Goal: Task Accomplishment & Management: Complete application form

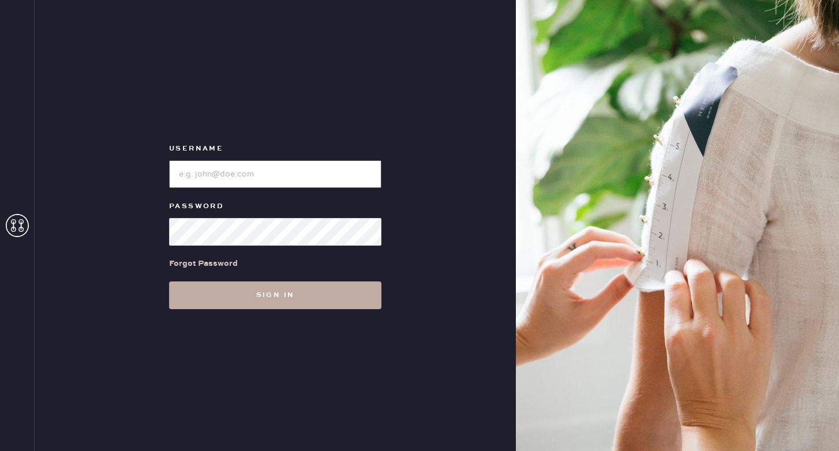
type input "reformationponce"
click at [221, 302] on button "Sign in" at bounding box center [275, 296] width 212 height 28
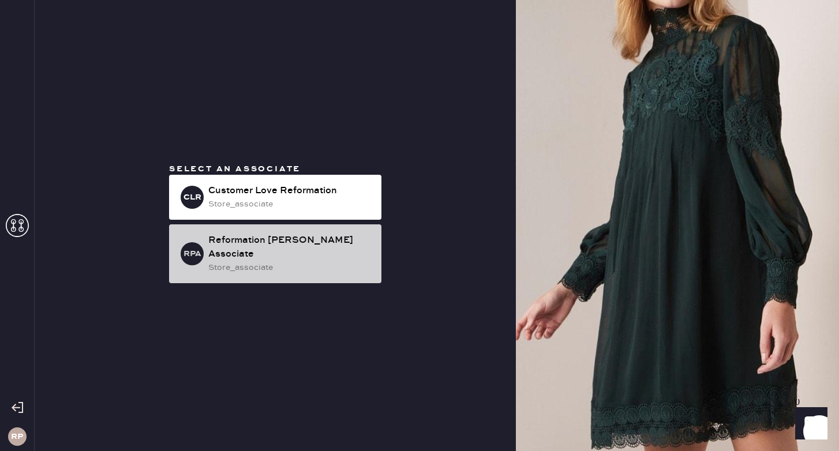
click at [246, 240] on div "RPA Reformation Ponce Associate store_associate" at bounding box center [275, 254] width 212 height 59
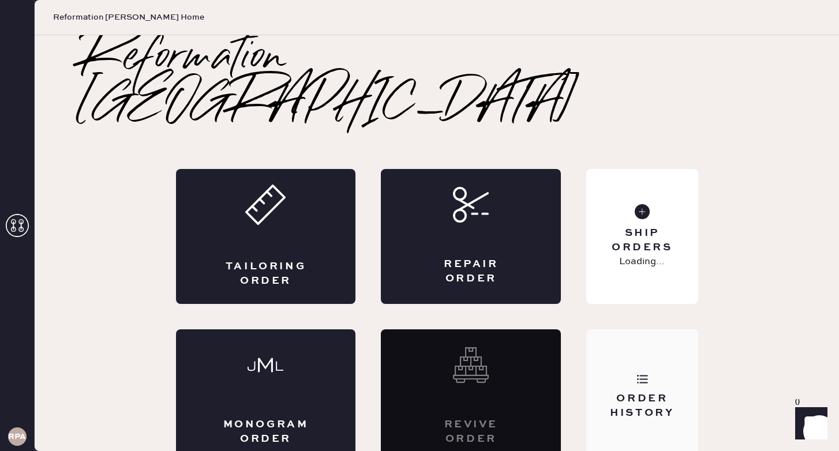
click at [611, 334] on div "Order History" at bounding box center [641, 397] width 111 height 135
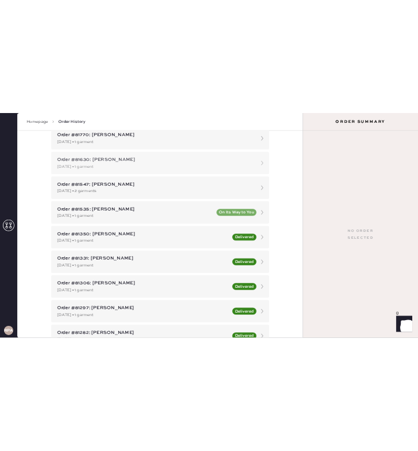
scroll to position [246, 0]
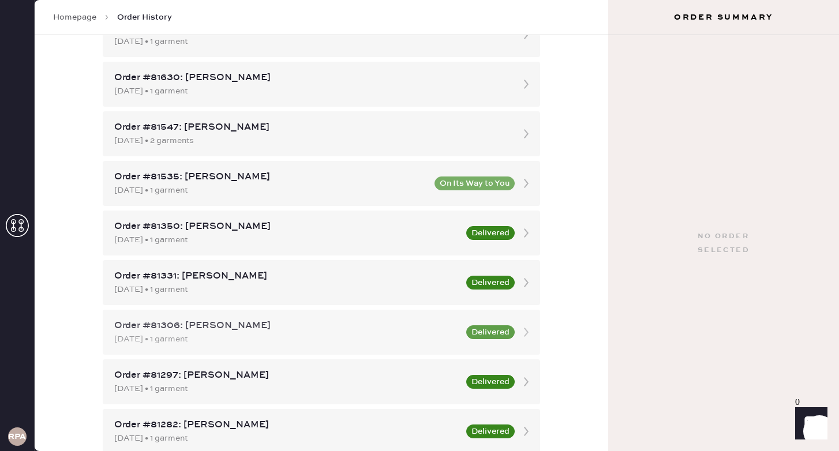
click at [335, 322] on div "Order #81306: Hannah Chambers" at bounding box center [286, 326] width 345 height 14
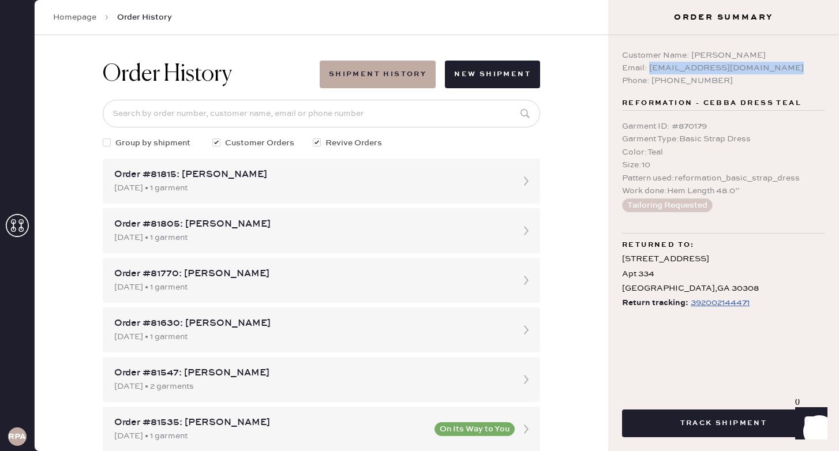
drag, startPoint x: 648, startPoint y: 69, endPoint x: 843, endPoint y: 73, distance: 195.7
click at [839, 73] on html "Layer 1 Layer 1 RPA Homepage Order History Order History Shipment History New S…" at bounding box center [419, 225] width 839 height 451
copy div "[EMAIL_ADDRESS][DOMAIN_NAME]"
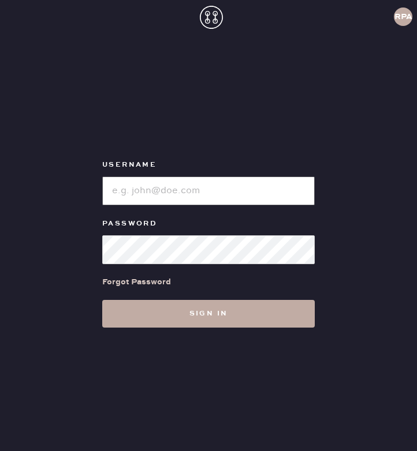
type input "reformationponce"
click at [161, 323] on button "Sign in" at bounding box center [208, 314] width 212 height 28
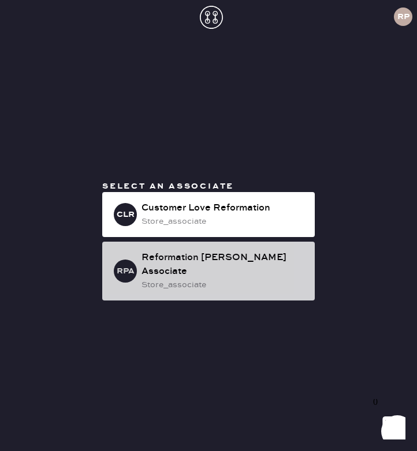
click at [159, 280] on div "store_associate" at bounding box center [223, 285] width 164 height 13
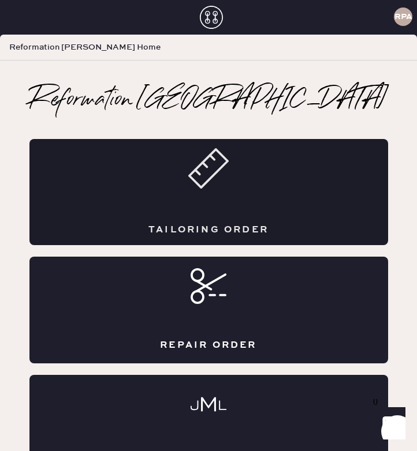
drag, startPoint x: 193, startPoint y: 180, endPoint x: 200, endPoint y: 180, distance: 6.3
click at [200, 180] on icon at bounding box center [208, 168] width 40 height 40
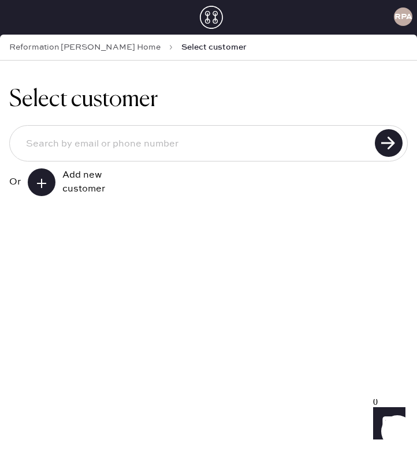
click at [106, 151] on input at bounding box center [194, 144] width 354 height 28
paste input "[EMAIL_ADDRESS][DOMAIN_NAME]"
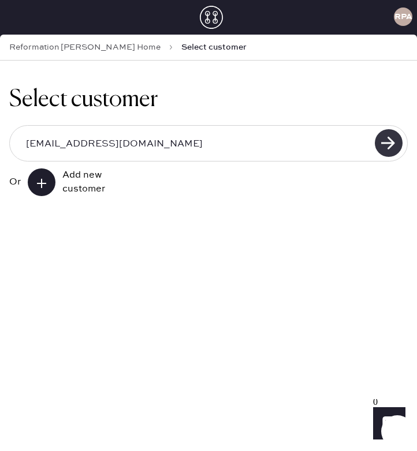
type input "[EMAIL_ADDRESS][DOMAIN_NAME]"
click at [398, 141] on use at bounding box center [389, 143] width 28 height 28
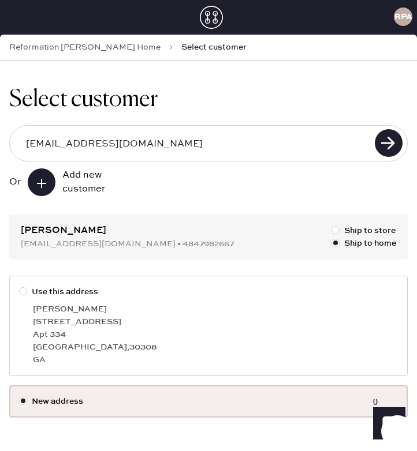
click at [186, 333] on div "Apt 334" at bounding box center [215, 334] width 365 height 13
click at [20, 286] on input "Use this address" at bounding box center [19, 286] width 1 height 1
radio input "true"
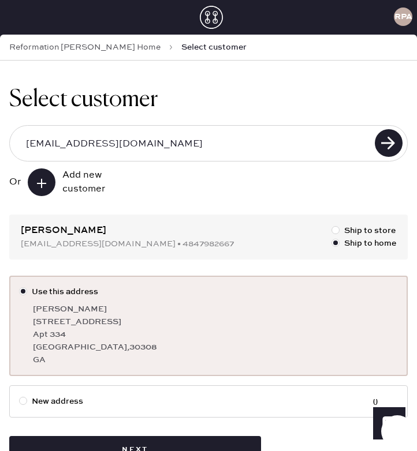
scroll to position [38, 0]
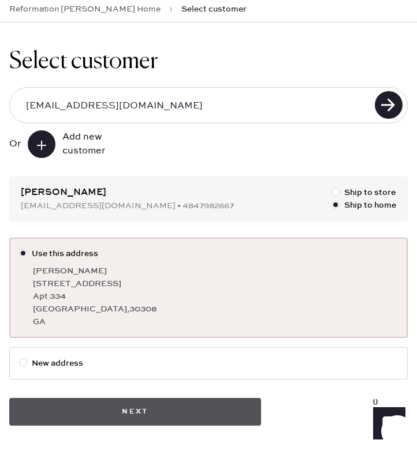
click at [176, 418] on button "Next" at bounding box center [135, 412] width 252 height 28
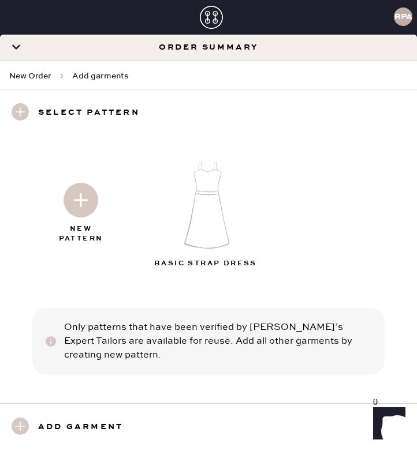
click at [80, 201] on img at bounding box center [80, 200] width 35 height 35
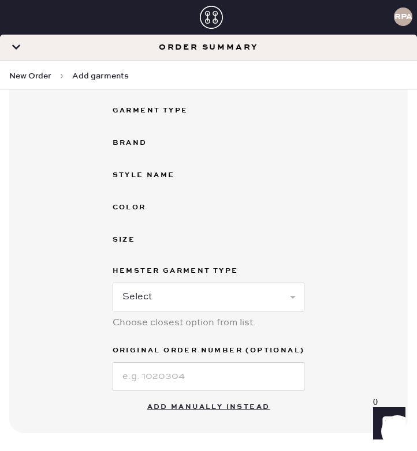
scroll to position [327, 0]
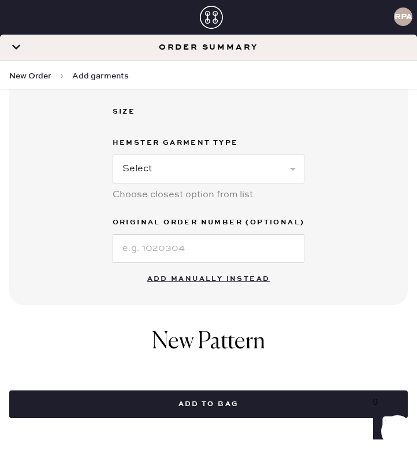
click at [207, 273] on button "Add manually instead" at bounding box center [208, 279] width 137 height 23
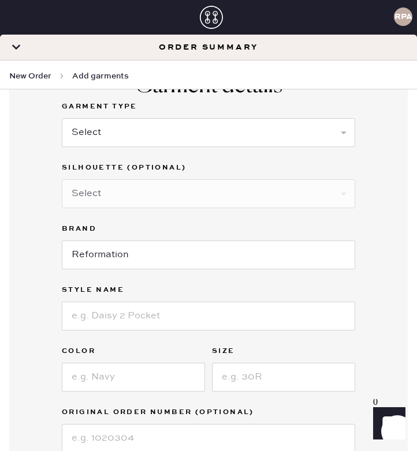
scroll to position [0, 0]
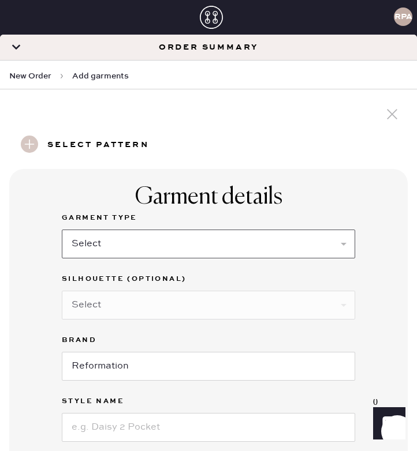
click at [188, 238] on select "Select Basic Skirt Jeans Leggings Pants Shorts Basic Sleeved Dress Basic Sleeve…" at bounding box center [208, 244] width 293 height 29
select select "6"
click at [76, 230] on select "Select Basic Skirt Jeans Leggings Pants Shorts Basic Sleeved Dress Basic Sleeve…" at bounding box center [208, 244] width 293 height 29
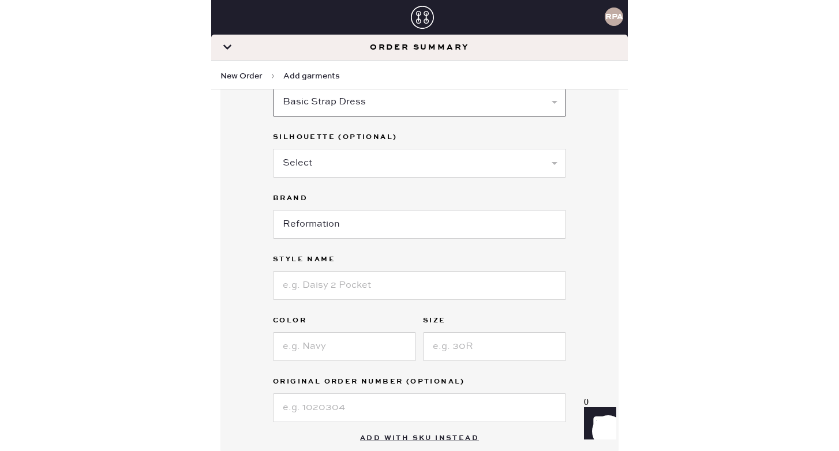
scroll to position [141, 0]
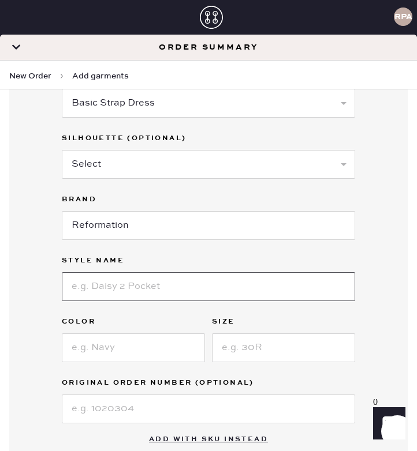
click at [111, 286] on input at bounding box center [208, 286] width 293 height 29
type input "Cebba"
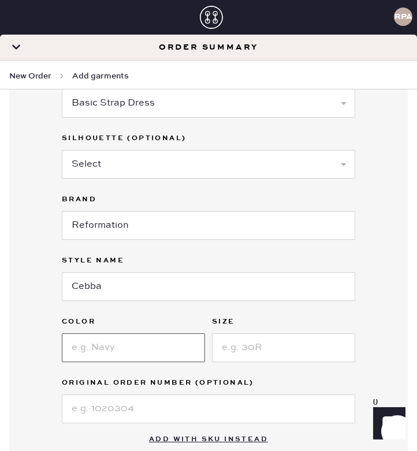
click at [96, 347] on input at bounding box center [133, 348] width 143 height 29
type input "Teal"
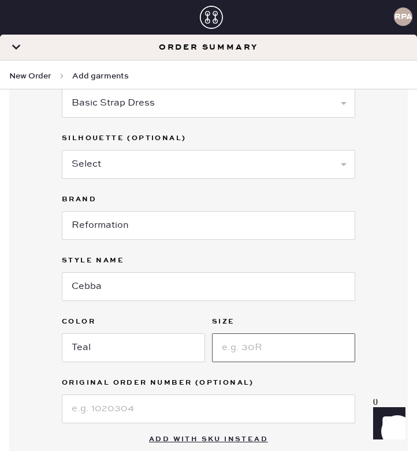
click at [243, 346] on input at bounding box center [283, 348] width 143 height 29
type input "10"
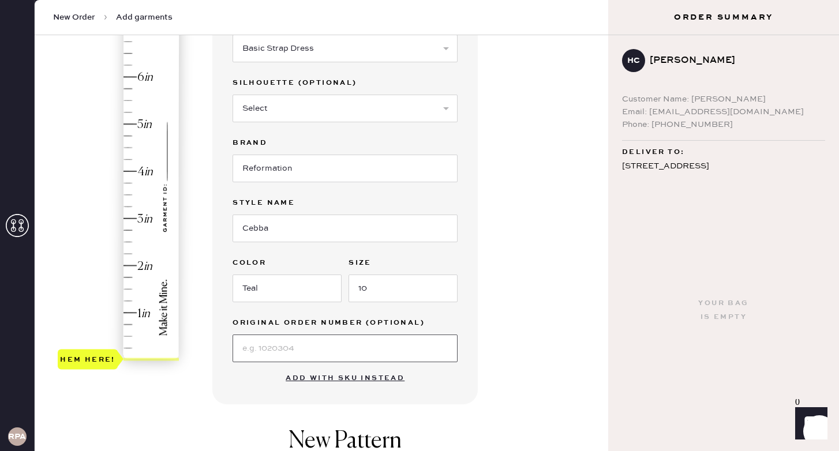
click at [322, 346] on input at bounding box center [345, 349] width 225 height 28
paste input "#S26092957"
type input "#S26092957"
type input "3.25"
click at [131, 207] on div "Hem here!" at bounding box center [119, 195] width 123 height 341
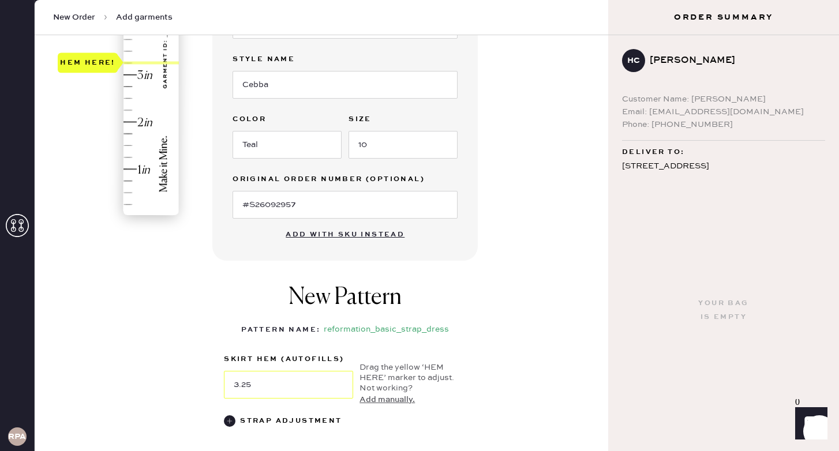
scroll to position [361, 0]
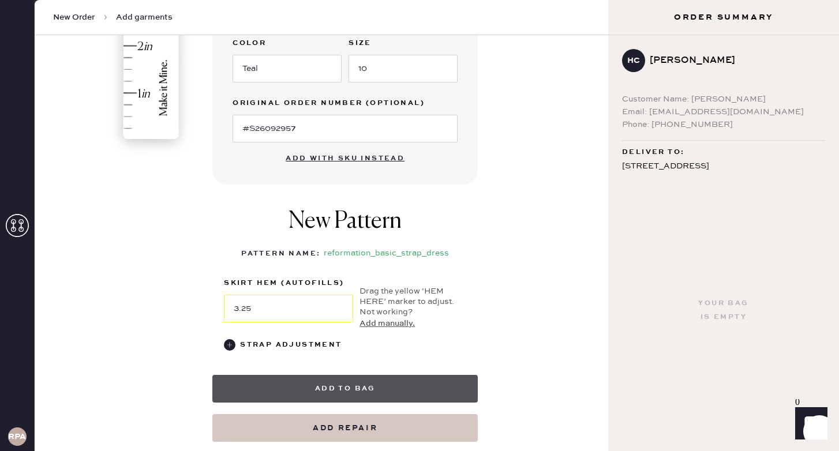
click at [321, 392] on button "Add to bag" at bounding box center [345, 389] width 266 height 28
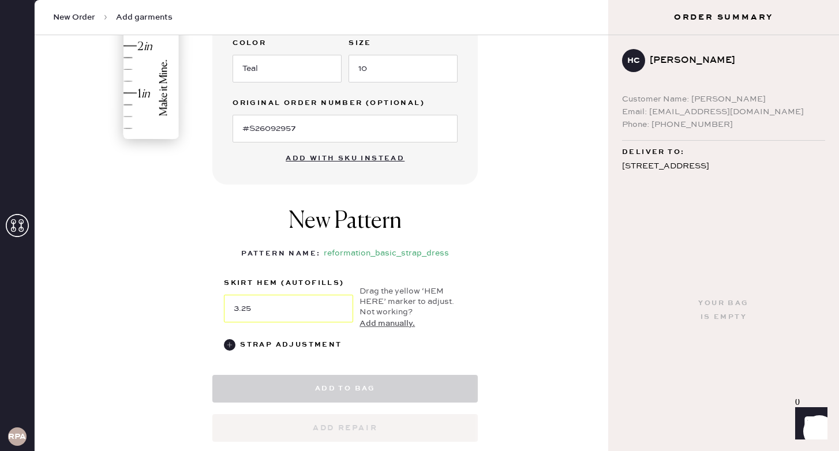
select select "6"
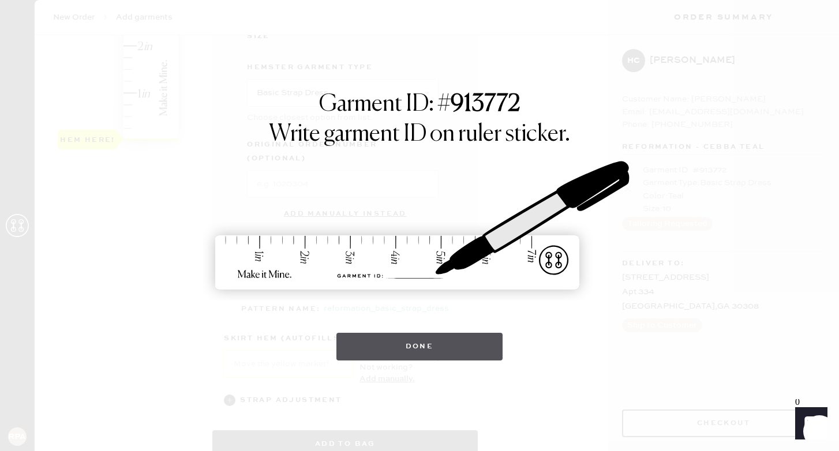
click at [416, 339] on button "Done" at bounding box center [420, 347] width 167 height 28
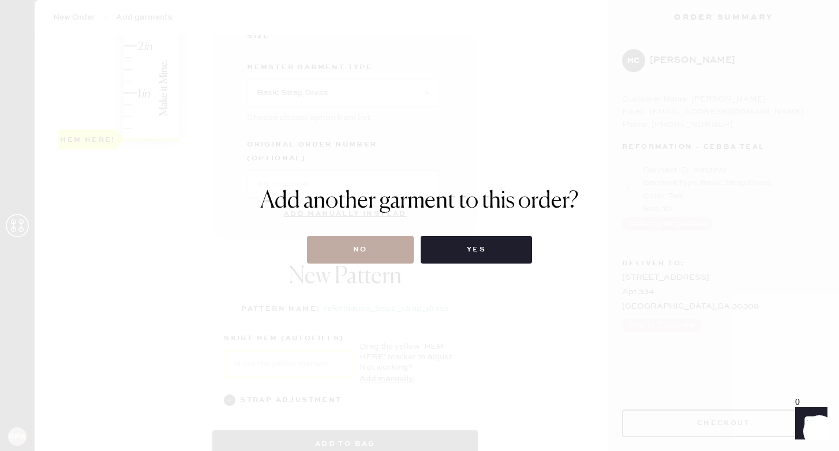
click at [387, 249] on button "No" at bounding box center [360, 250] width 107 height 28
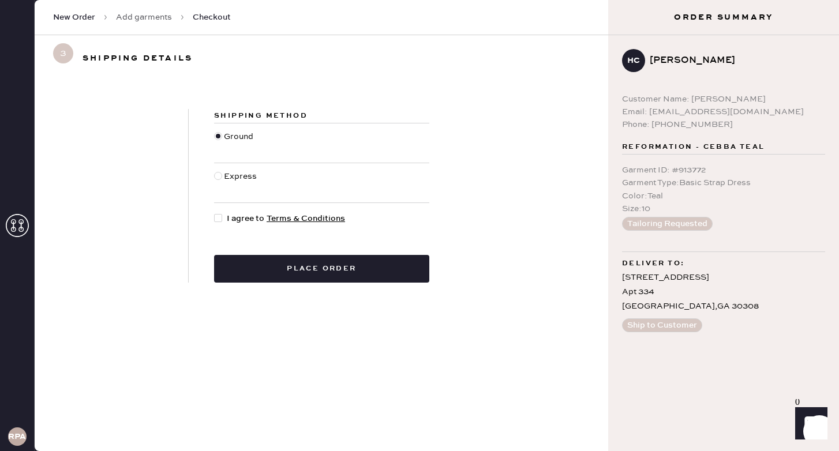
click at [227, 217] on span "I agree to Terms & Conditions" at bounding box center [286, 218] width 118 height 13
click at [215, 213] on input "I agree to Terms & Conditions" at bounding box center [214, 212] width 1 height 1
checkbox input "true"
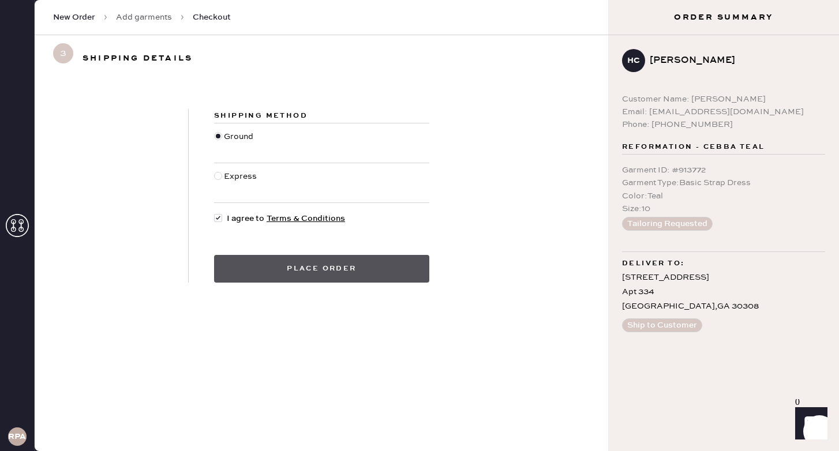
click at [234, 261] on button "Place order" at bounding box center [321, 269] width 215 height 28
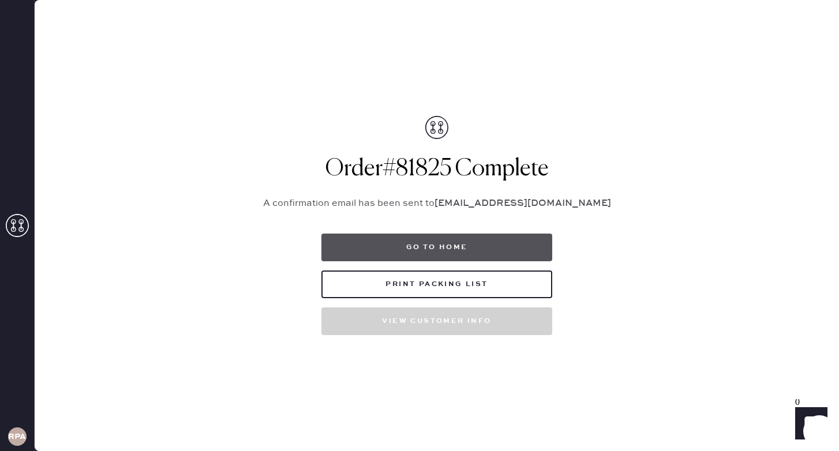
click at [340, 236] on button "Go to home" at bounding box center [437, 248] width 231 height 28
